Goal: Transaction & Acquisition: Purchase product/service

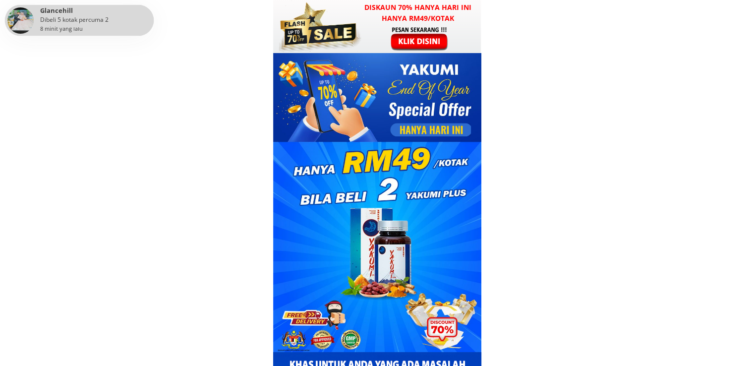
click at [367, 37] on div at bounding box center [377, 26] width 208 height 53
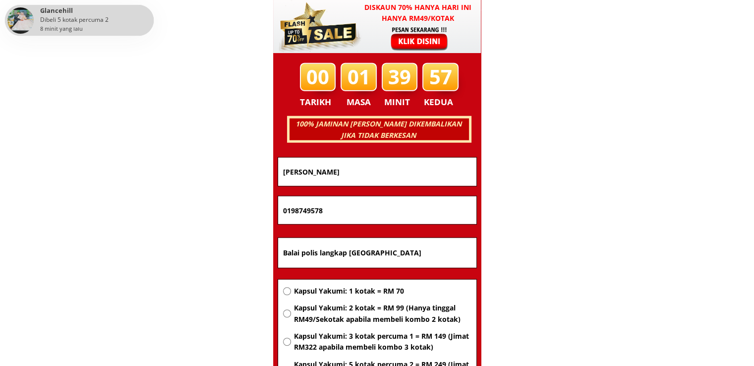
scroll to position [6351, 0]
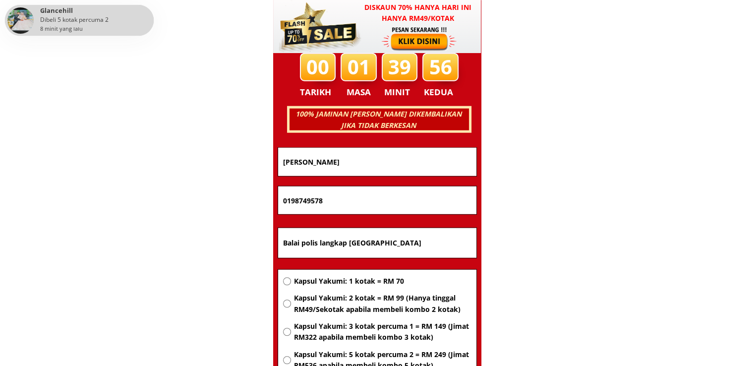
drag, startPoint x: 441, startPoint y: 245, endPoint x: 233, endPoint y: 246, distance: 207.7
paste input "Puchong Batu Dua Belas"
type input "Puchong Batu Dua Belas"
click at [316, 280] on span "Kapsul Yakumi: 1 kotak = RM 70" at bounding box center [381, 281] width 177 height 11
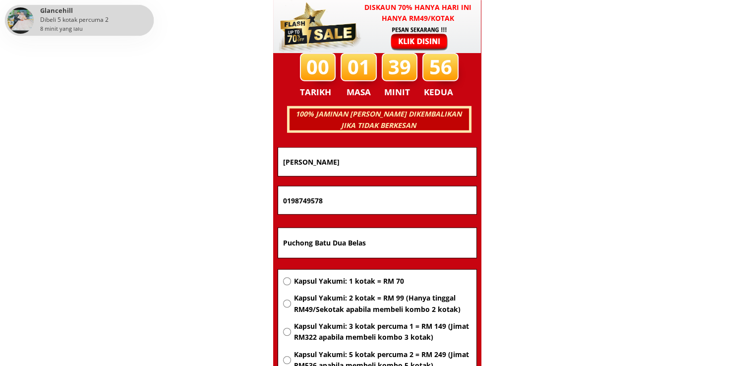
radio input "true"
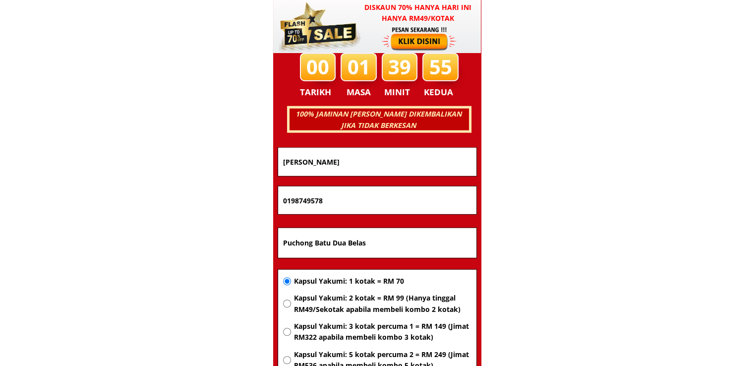
drag, startPoint x: 257, startPoint y: 201, endPoint x: 135, endPoint y: 209, distance: 121.7
paste input "48496860"
type input "0148496860"
drag, startPoint x: 379, startPoint y: 161, endPoint x: 146, endPoint y: 156, distance: 233.0
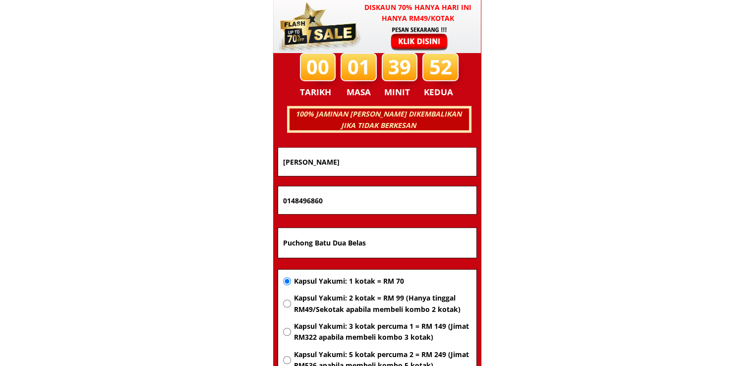
paste input "Suriani bt Haru"
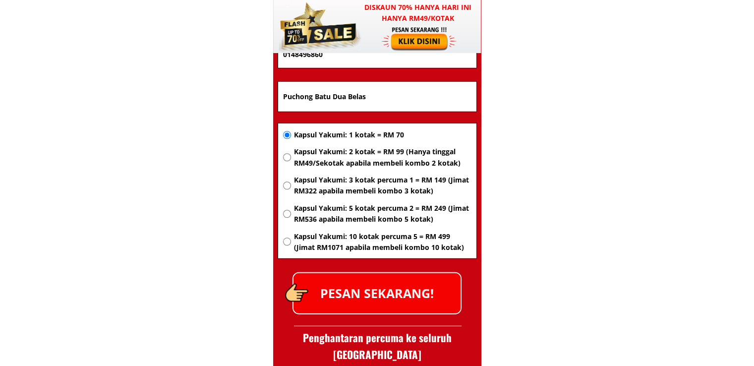
scroll to position [6500, 0]
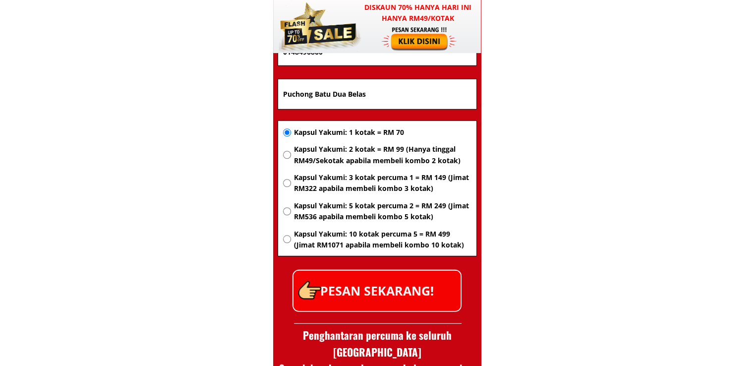
type input "Suriani bt Harun"
click at [425, 300] on p "PESAN SEKARANG!" at bounding box center [376, 291] width 167 height 40
